Goal: Transaction & Acquisition: Purchase product/service

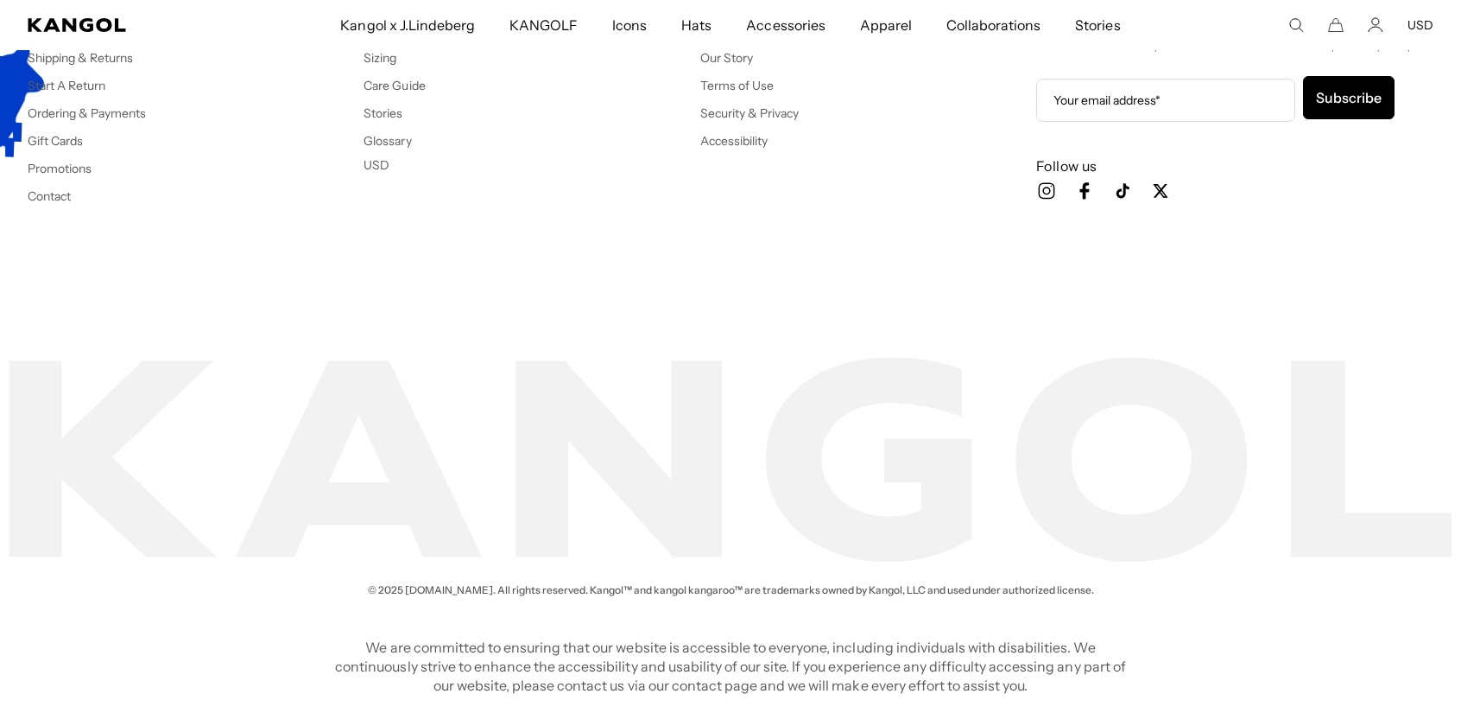
scroll to position [0, 356]
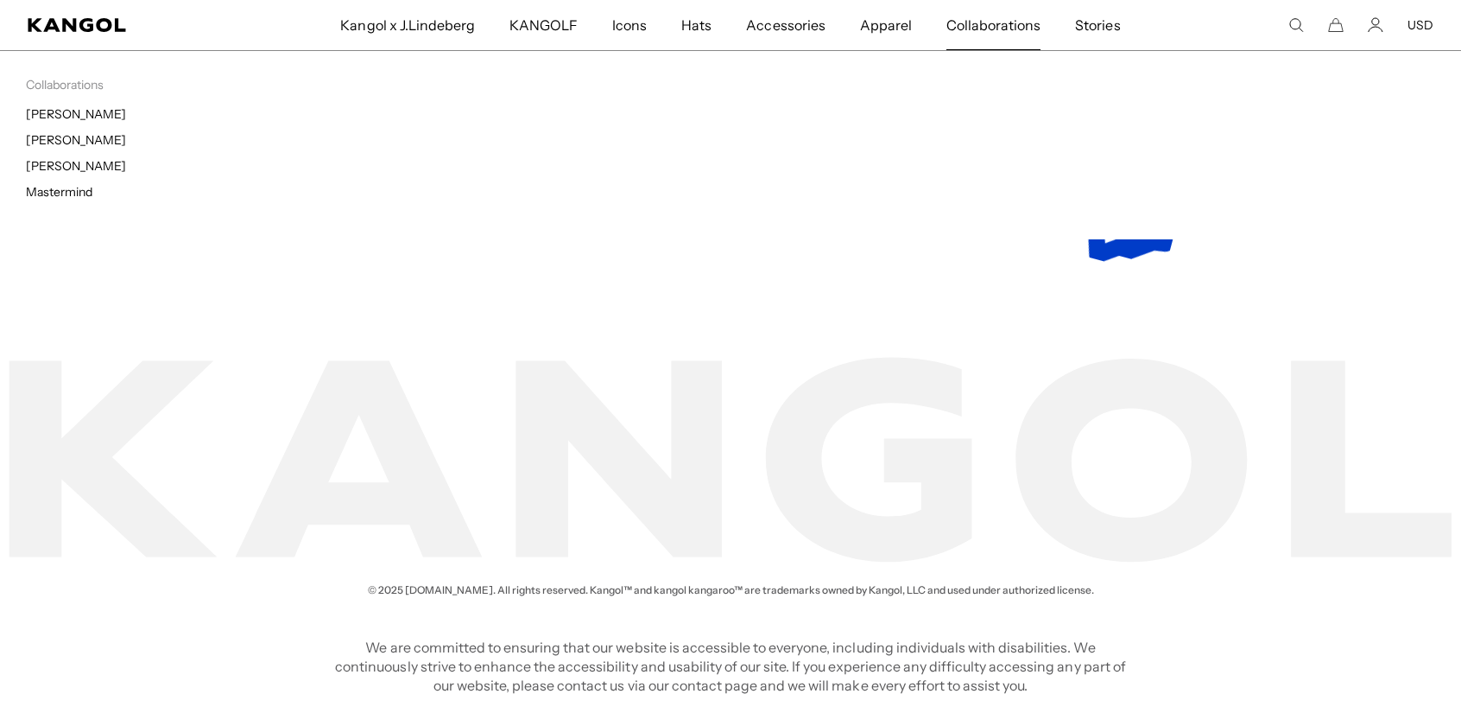
click at [1010, 35] on span "Collaborations" at bounding box center [994, 25] width 94 height 50
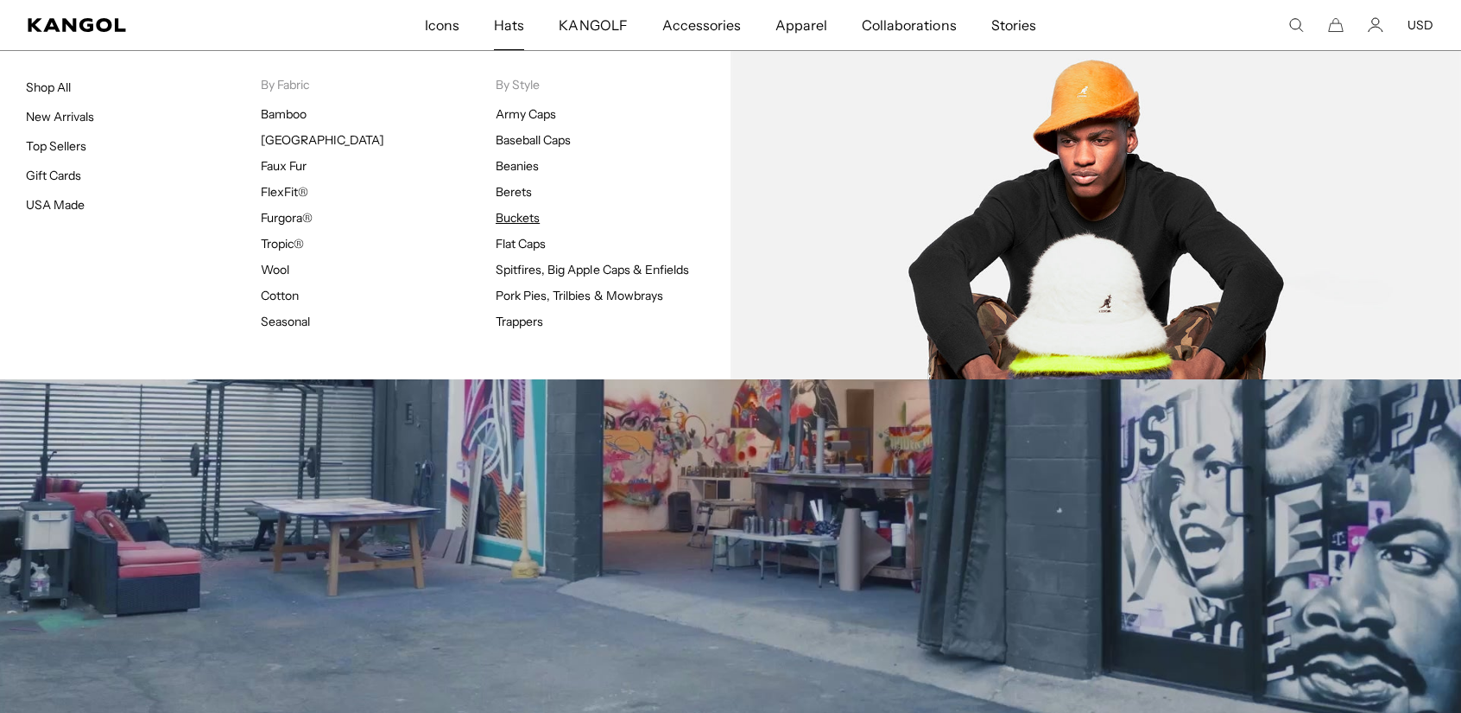
click at [529, 222] on link "Buckets" at bounding box center [518, 218] width 44 height 16
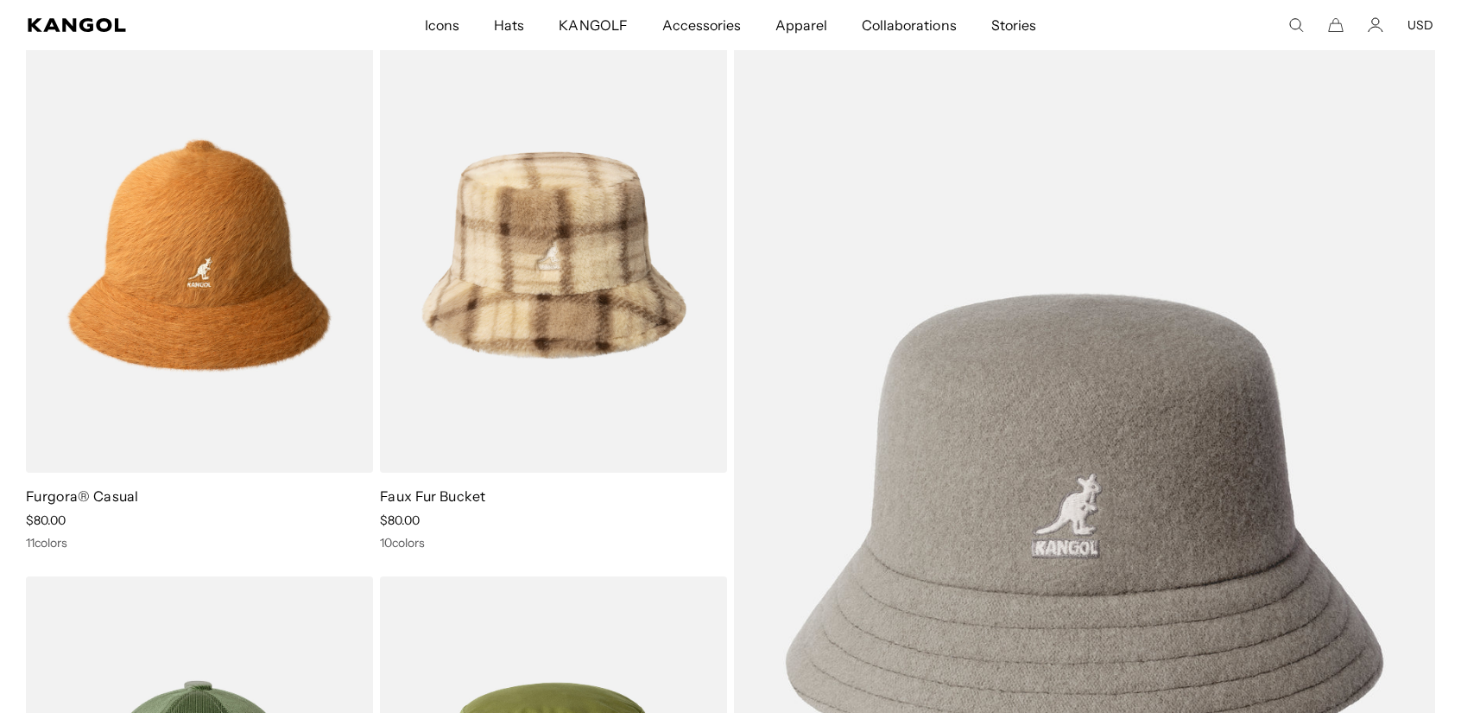
scroll to position [0, 356]
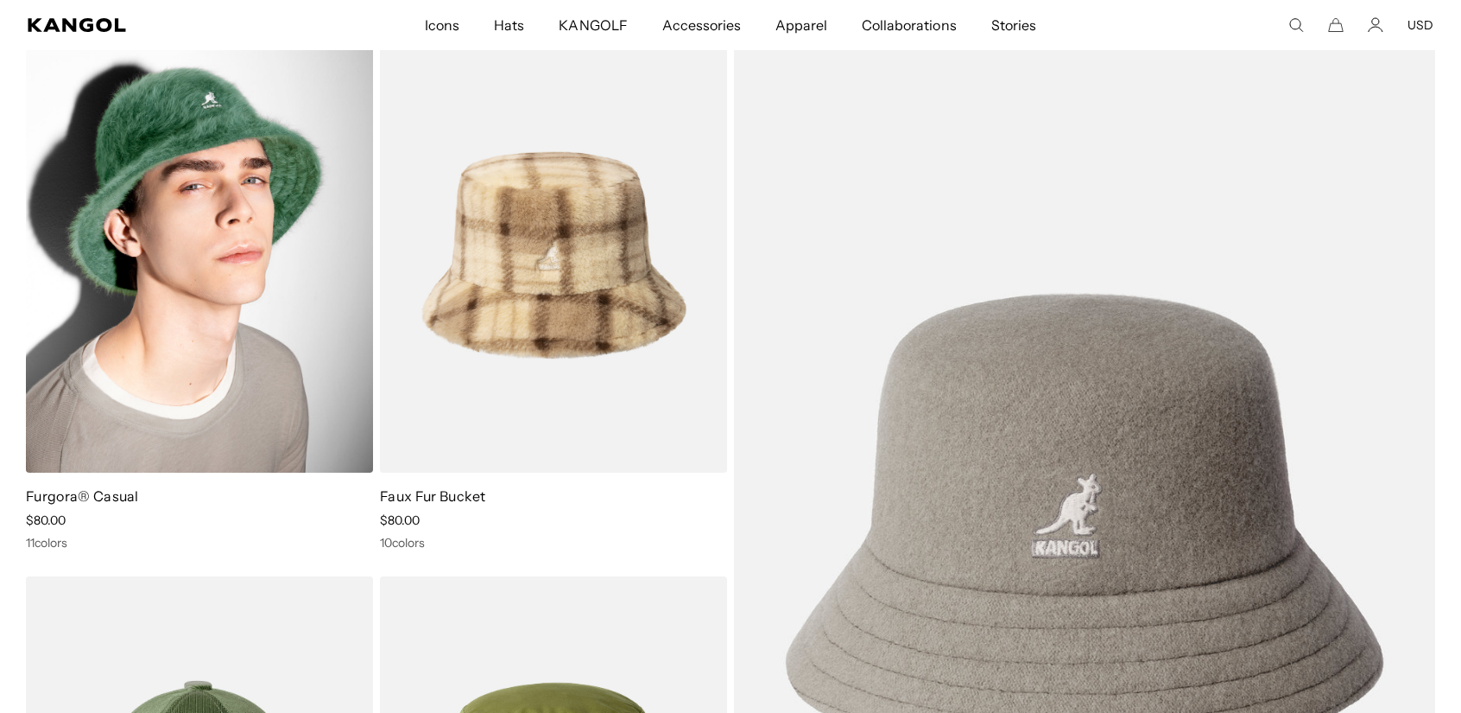
click at [138, 301] on img at bounding box center [199, 255] width 347 height 436
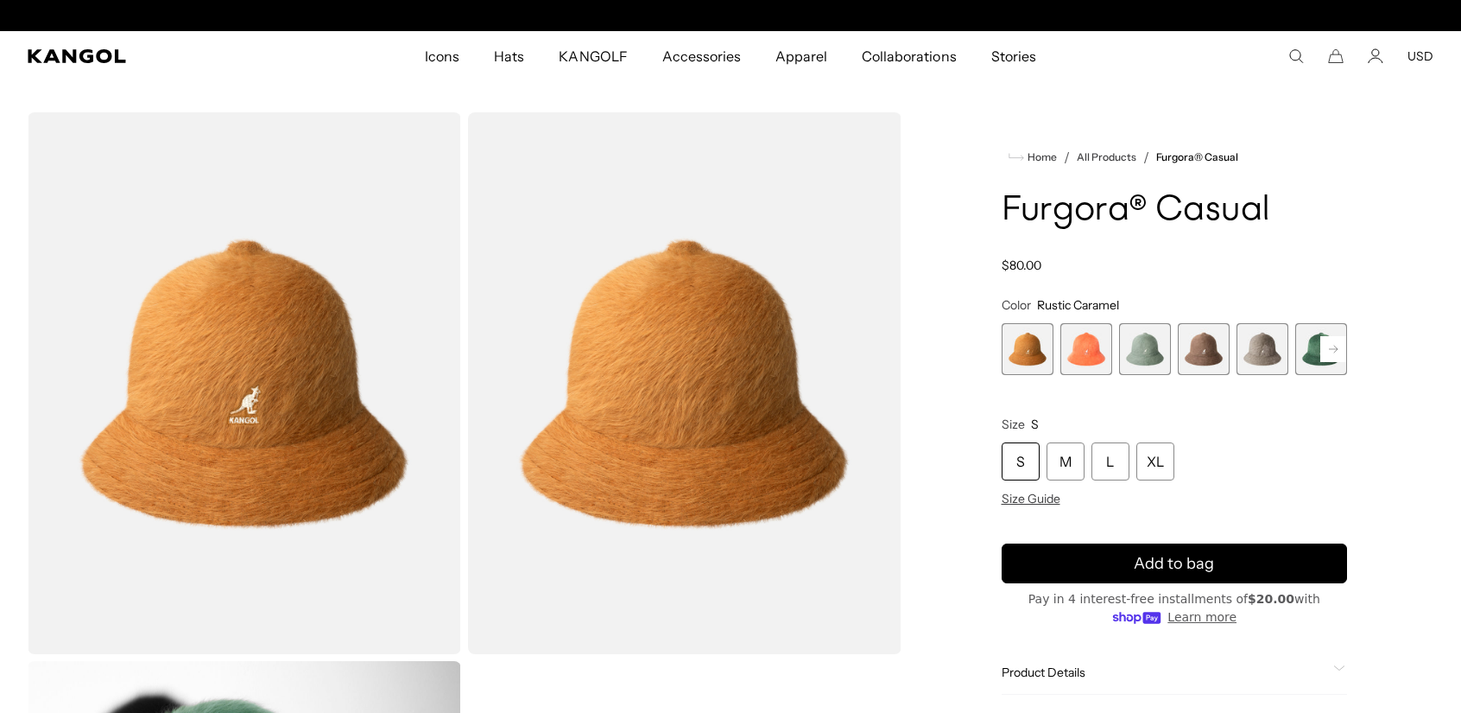
scroll to position [0, 356]
click at [1085, 345] on span "2 of 12" at bounding box center [1087, 349] width 52 height 52
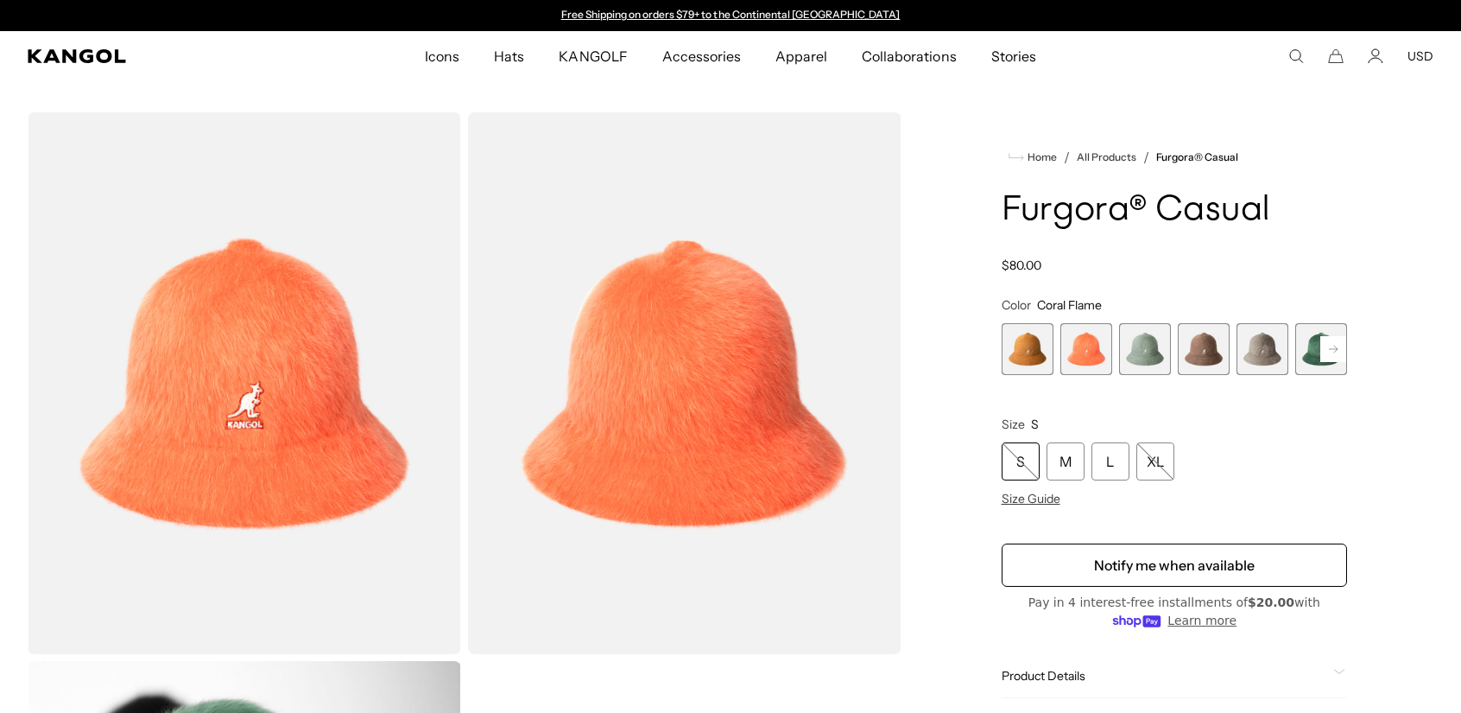
click at [1334, 346] on rect at bounding box center [1334, 349] width 26 height 26
click at [1313, 353] on span "7 of 12" at bounding box center [1321, 349] width 52 height 52
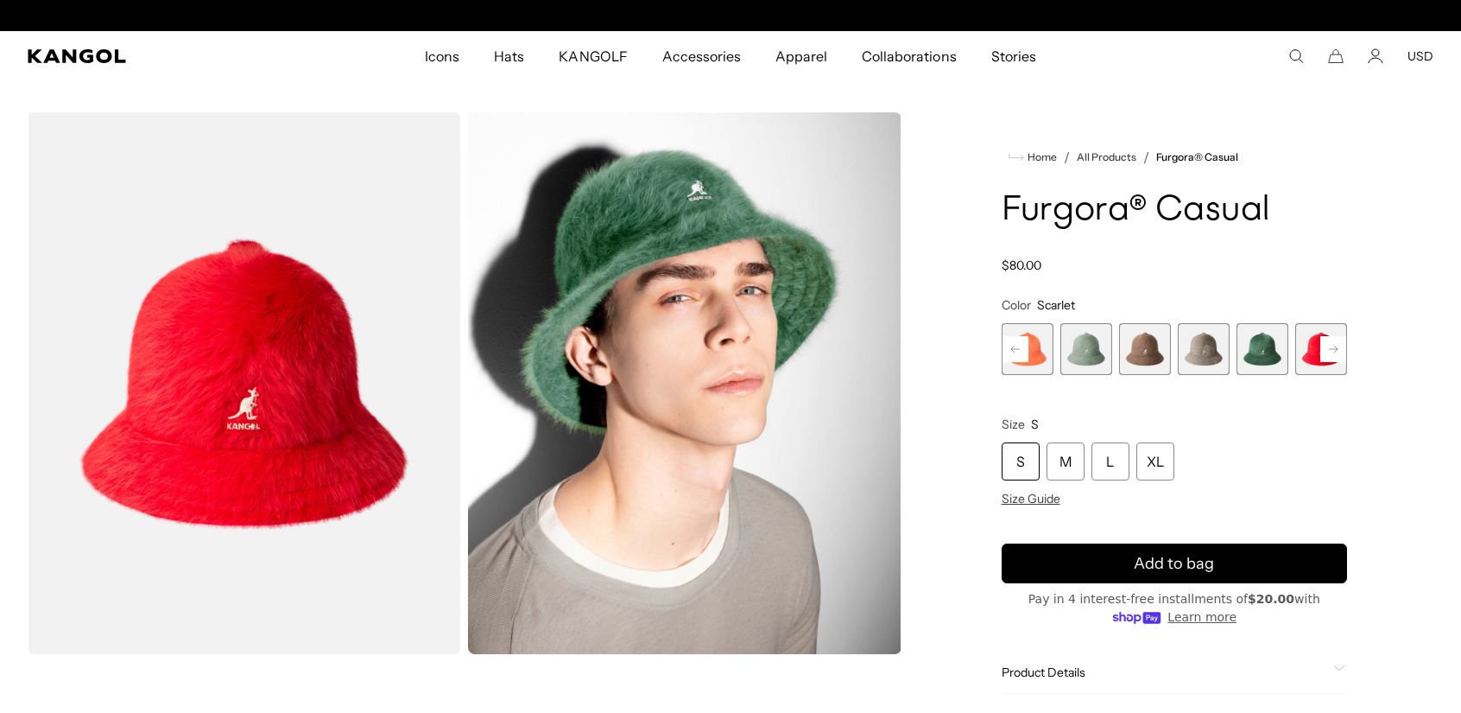
scroll to position [0, 356]
click at [1304, 361] on span "7 of 12" at bounding box center [1321, 349] width 52 height 52
click at [1264, 355] on span "6 of 12" at bounding box center [1263, 349] width 52 height 52
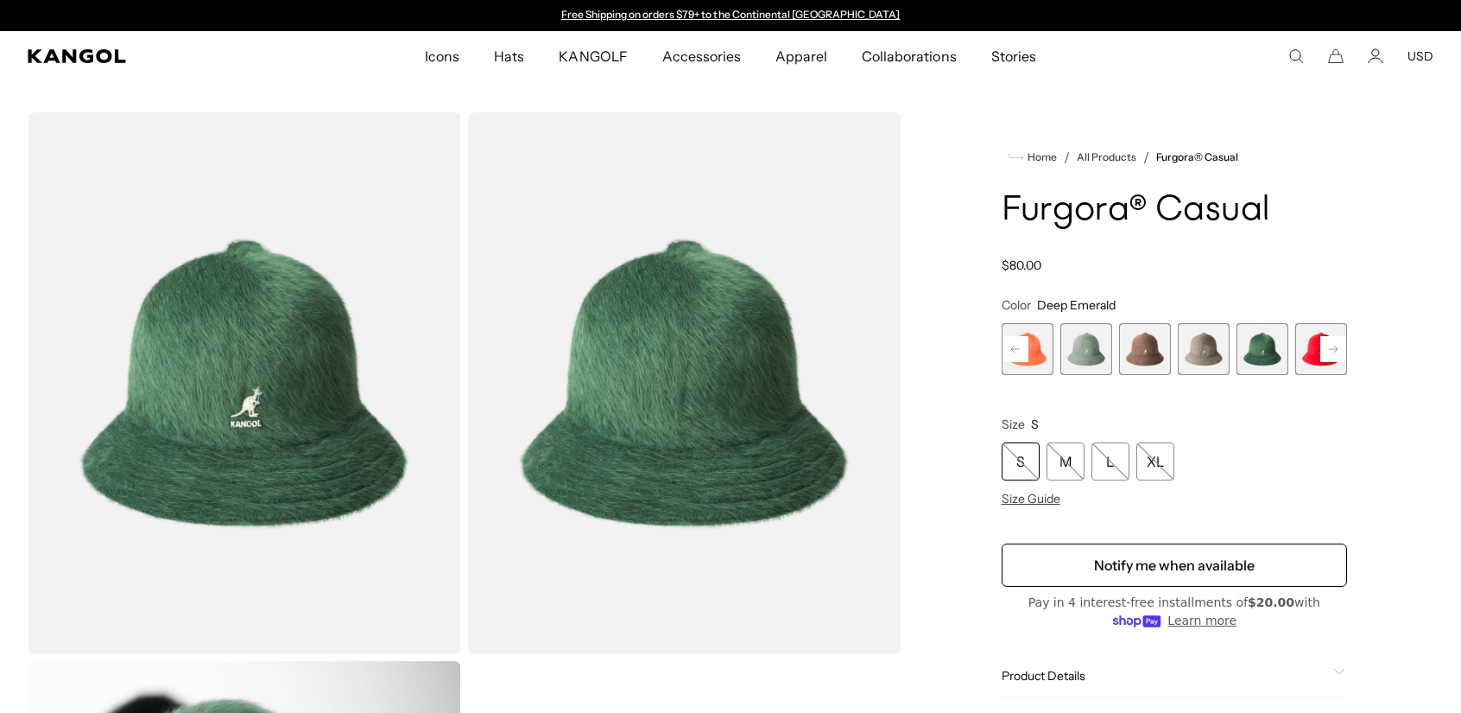
click at [1199, 350] on span "5 of 12" at bounding box center [1204, 349] width 52 height 52
click at [1315, 350] on span "7 of 12" at bounding box center [1321, 349] width 52 height 52
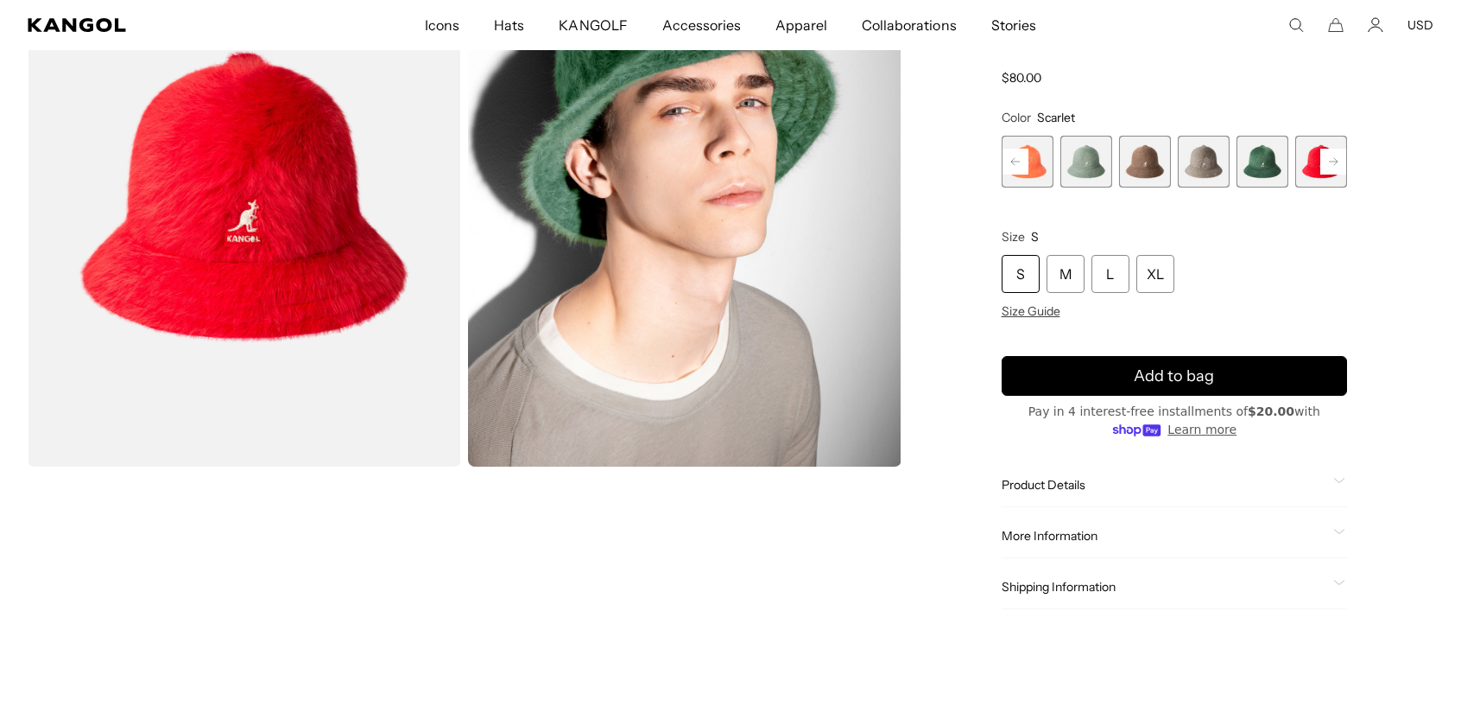
click at [1097, 160] on span "3 of 12" at bounding box center [1087, 162] width 52 height 52
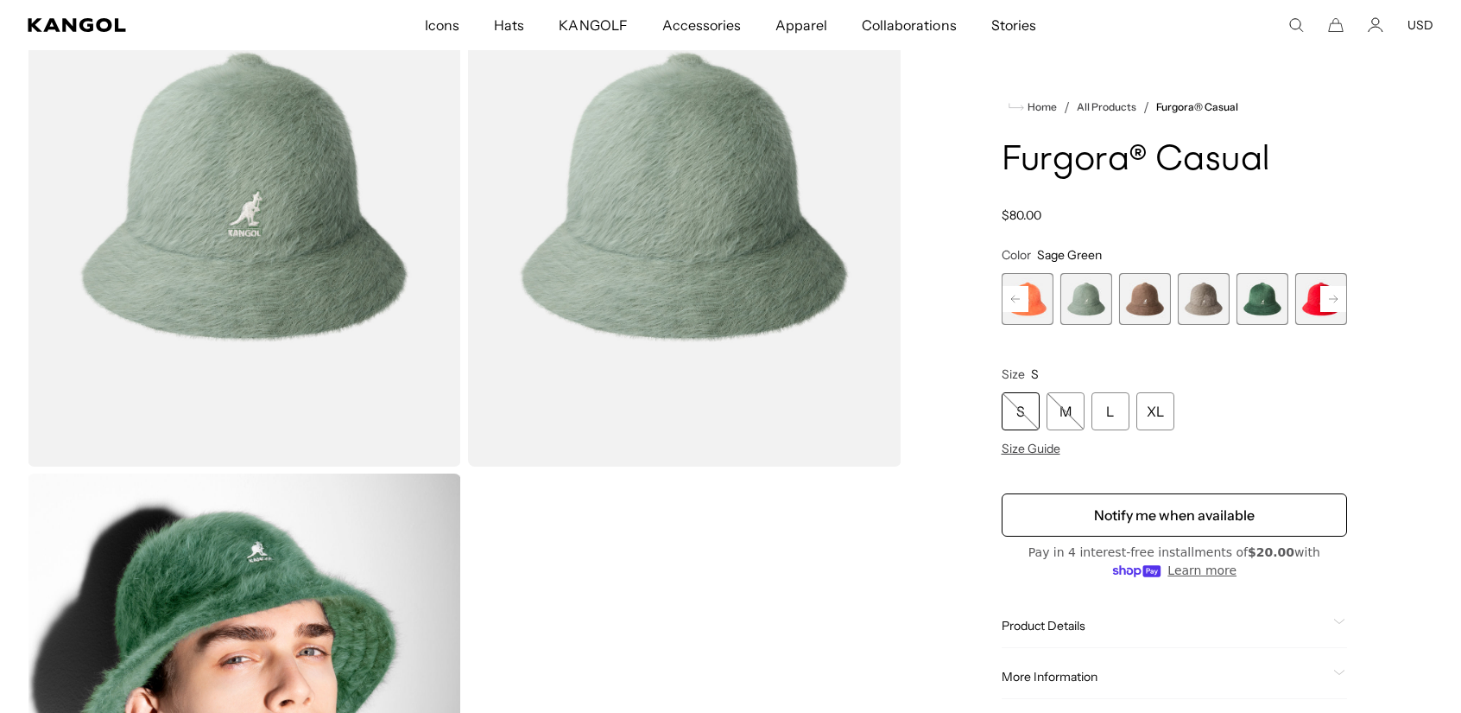
click at [1189, 298] on span "5 of 12" at bounding box center [1204, 299] width 52 height 52
click at [1213, 296] on span "5 of 12" at bounding box center [1204, 299] width 52 height 52
click at [1083, 288] on span "3 of 12" at bounding box center [1087, 299] width 52 height 52
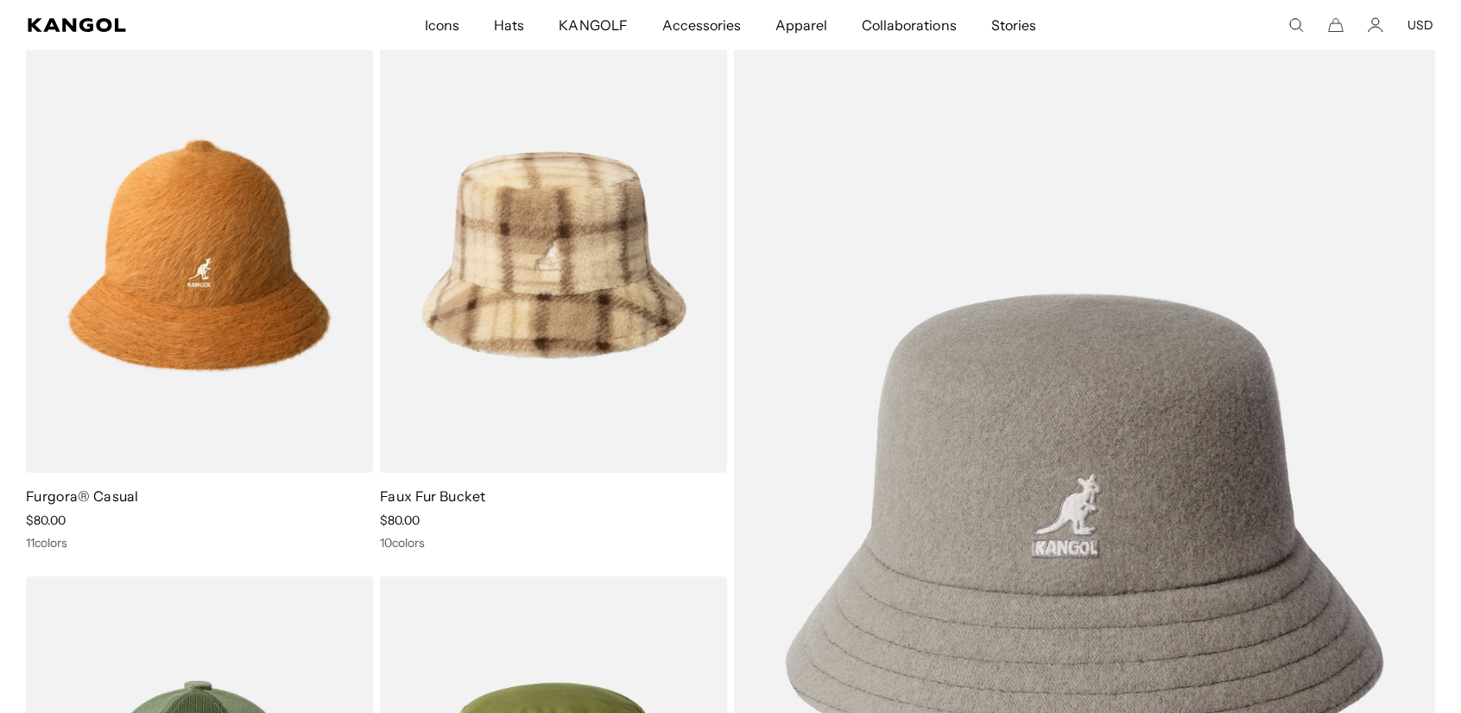
scroll to position [0, 356]
